Goal: Register for event/course

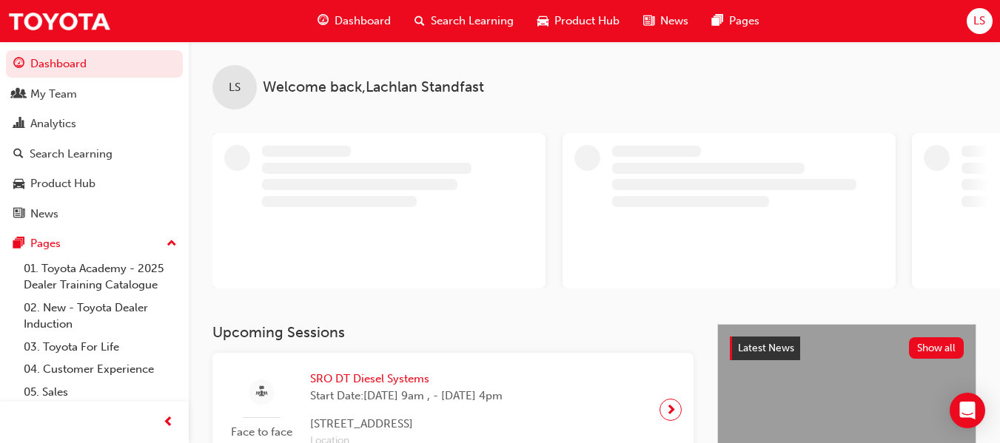
click at [443, 16] on span "Search Learning" at bounding box center [472, 21] width 83 height 17
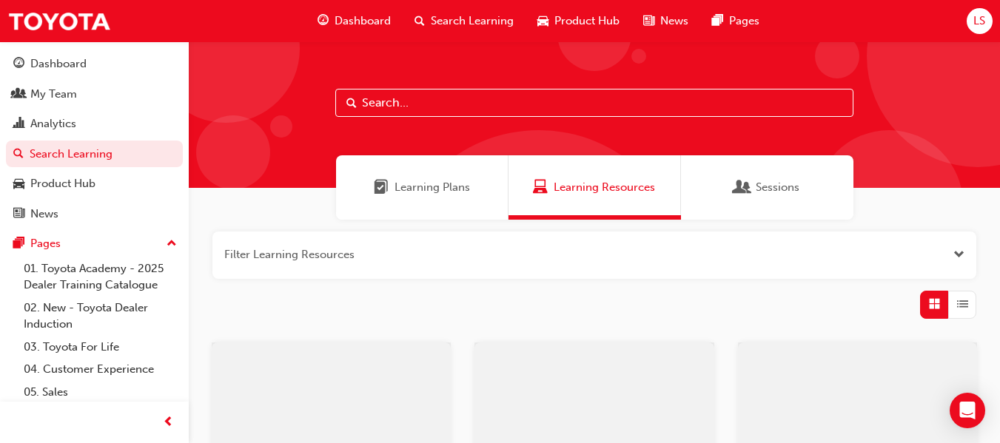
click at [413, 112] on input "text" at bounding box center [594, 103] width 518 height 28
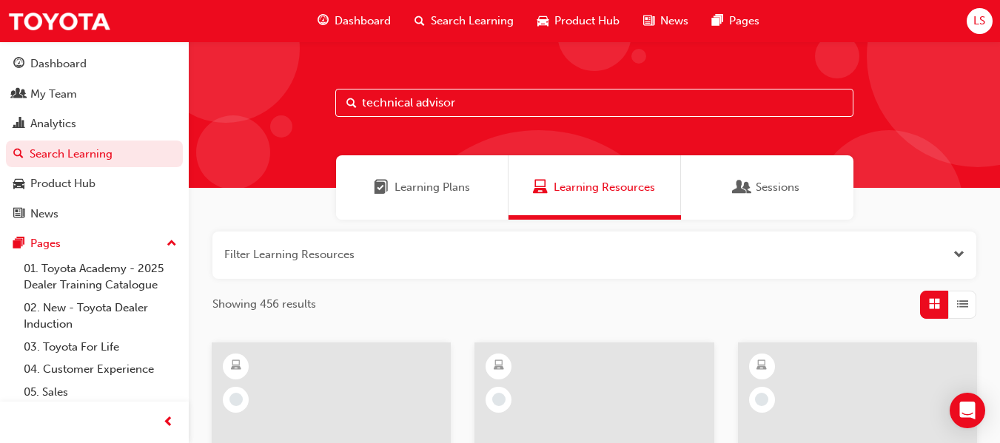
type input "technical advisor"
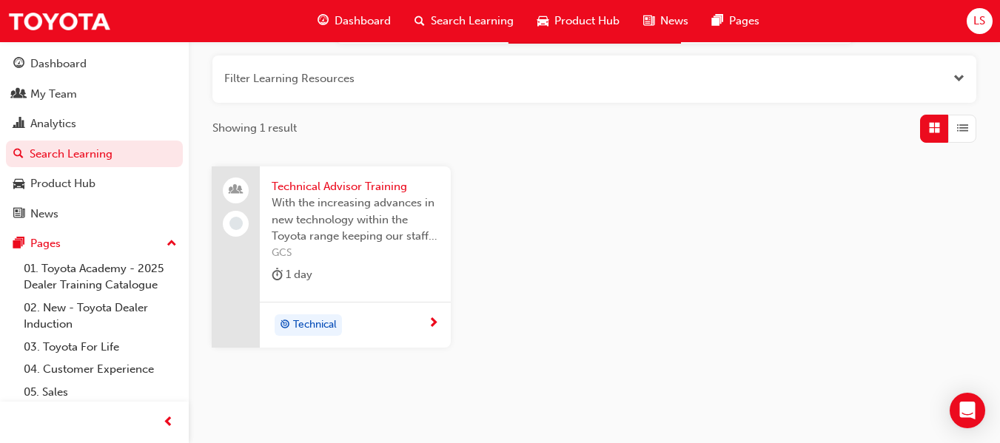
scroll to position [177, 0]
click at [363, 189] on span "Technical Advisor Training" at bounding box center [355, 186] width 167 height 17
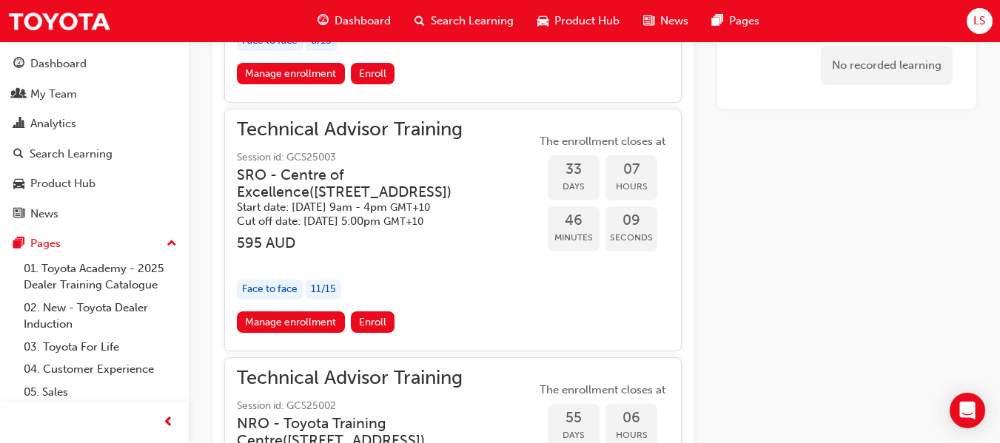
scroll to position [1401, 0]
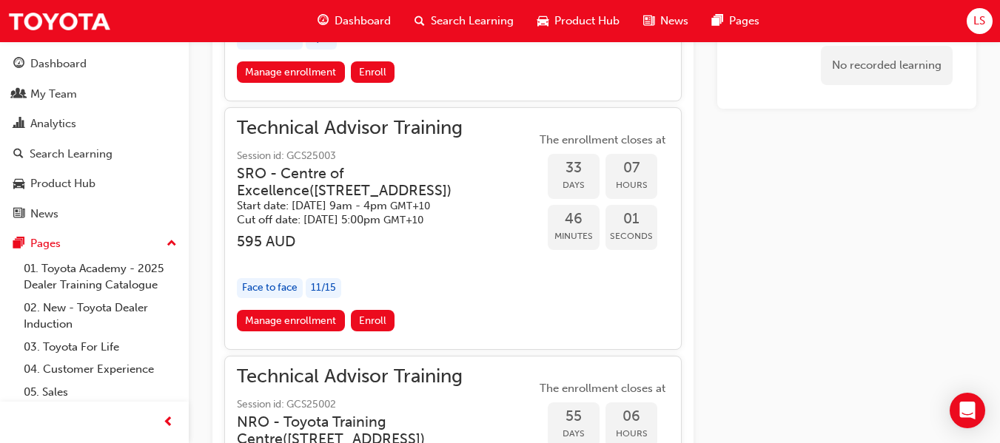
click at [386, 212] on h5 "Start date: Tue 23 Sep 2025 , 9am - 4pm GMT+10" at bounding box center [374, 206] width 275 height 14
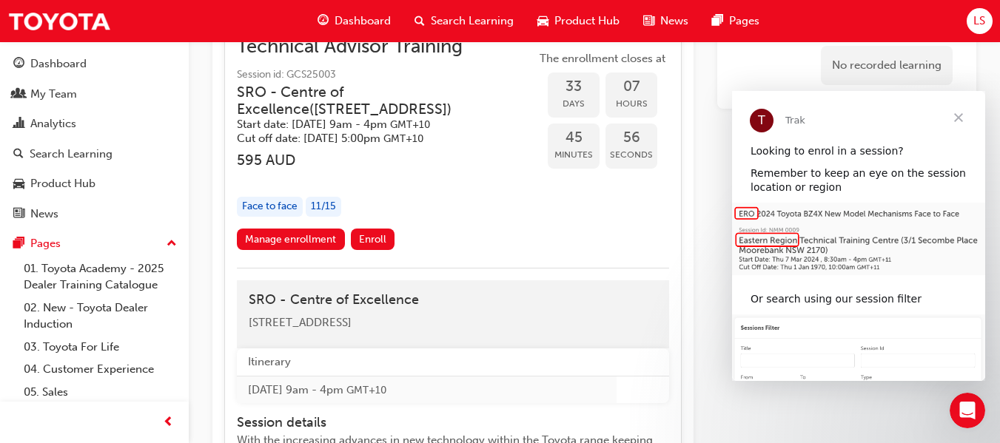
scroll to position [1482, 0]
click at [381, 240] on span "Enroll" at bounding box center [372, 240] width 27 height 13
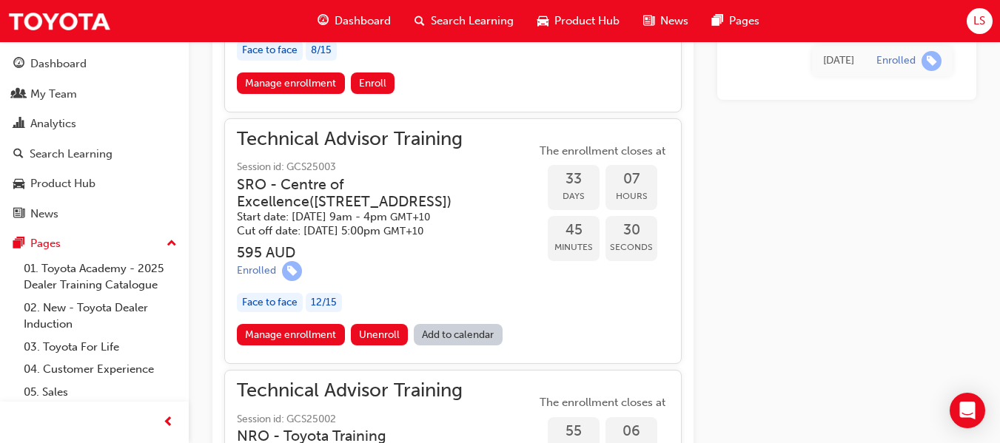
scroll to position [1387, 0]
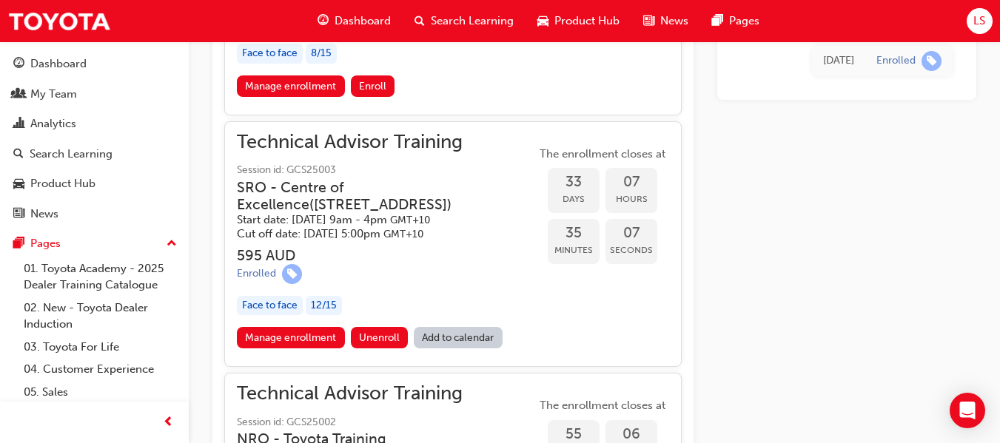
click at [339, 16] on span "Dashboard" at bounding box center [363, 21] width 56 height 17
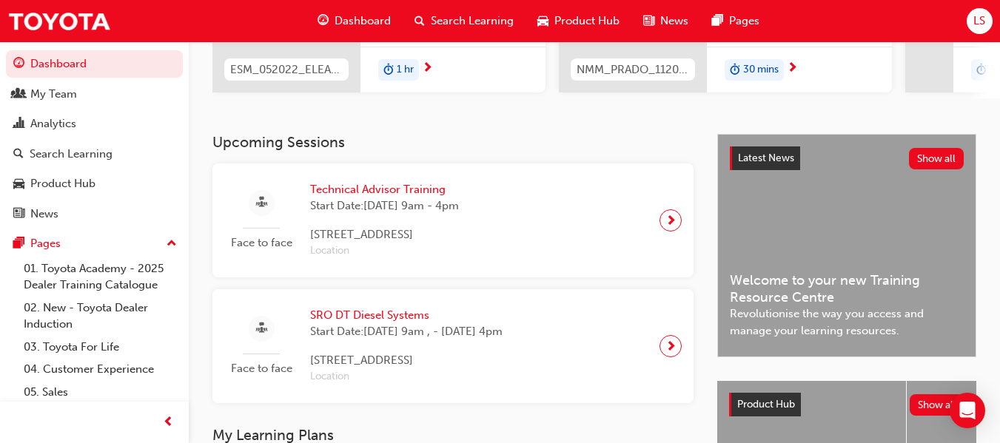
scroll to position [246, 0]
